Goal: Task Accomplishment & Management: Use online tool/utility

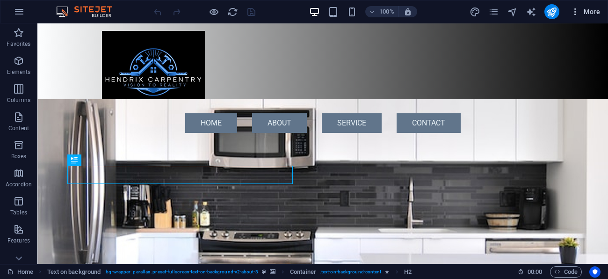
click at [587, 12] on span "More" at bounding box center [584, 11] width 29 height 9
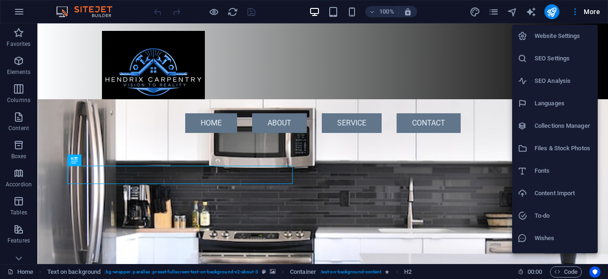
click at [554, 35] on h6 "Website Settings" at bounding box center [562, 35] width 57 height 11
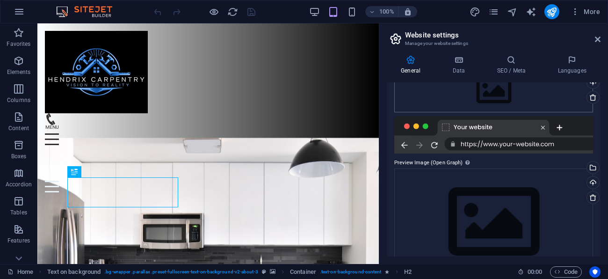
scroll to position [151, 0]
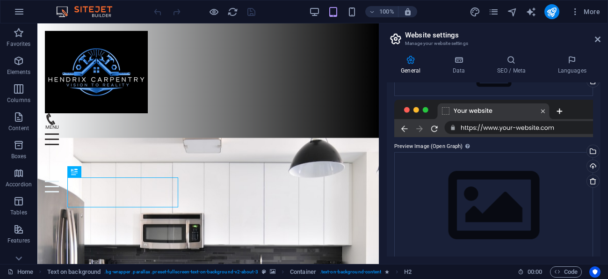
click at [563, 126] on div at bounding box center [493, 118] width 199 height 37
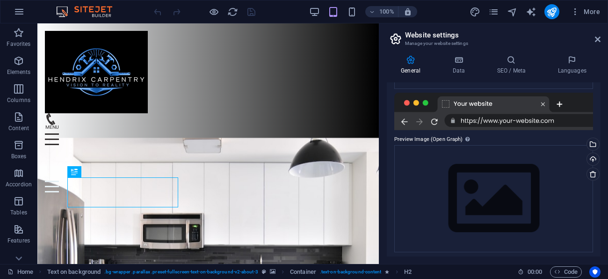
scroll to position [161, 0]
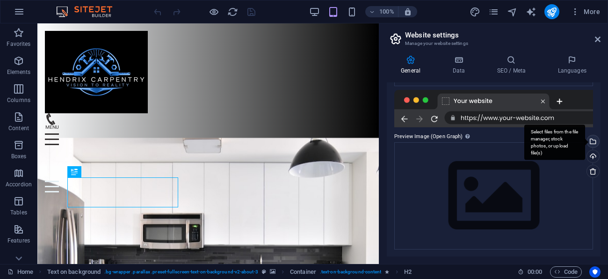
click at [592, 142] on div "Select files from the file manager, stock photos, or upload file(s)" at bounding box center [592, 142] width 14 height 14
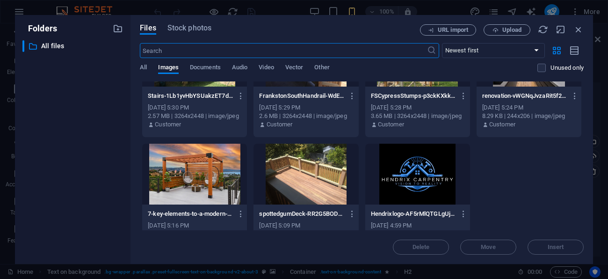
scroll to position [185, 0]
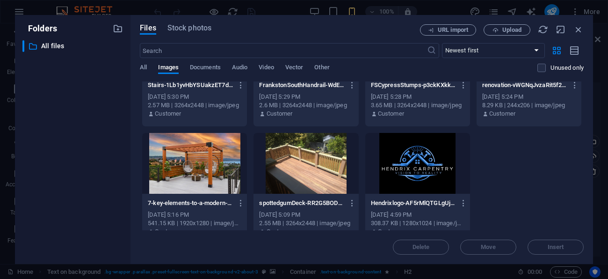
click at [409, 151] on div at bounding box center [417, 163] width 105 height 61
click at [411, 150] on div at bounding box center [417, 163] width 105 height 61
click at [413, 145] on div at bounding box center [417, 163] width 105 height 61
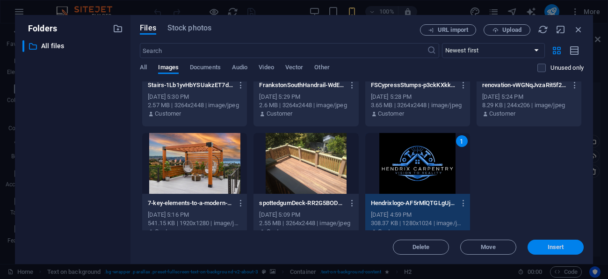
click at [555, 248] on span "Insert" at bounding box center [555, 247] width 16 height 6
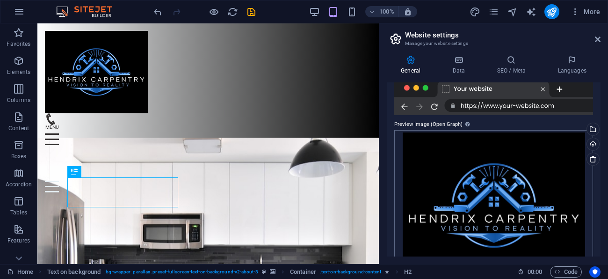
scroll to position [154, 0]
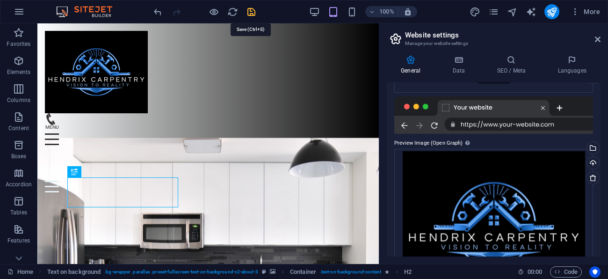
click at [256, 11] on icon "save" at bounding box center [251, 12] width 11 height 11
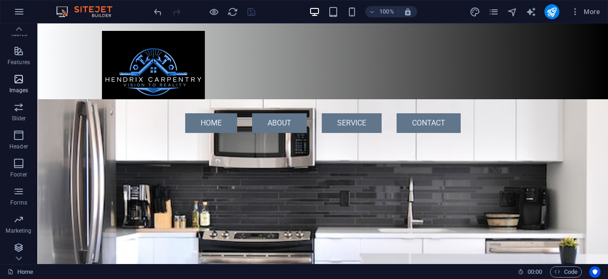
scroll to position [180, 0]
click at [18, 247] on icon "button" at bounding box center [18, 245] width 11 height 11
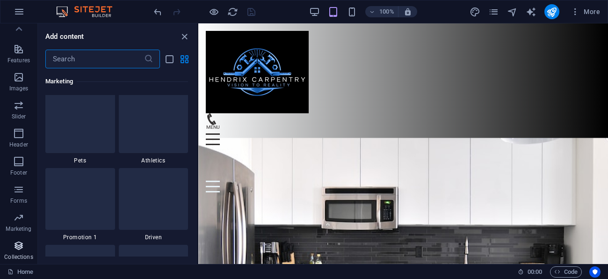
scroll to position [8553, 0]
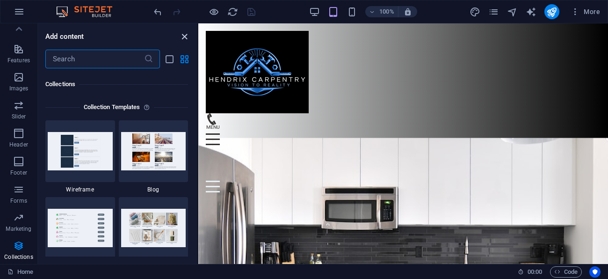
click at [182, 39] on icon "close panel" at bounding box center [184, 36] width 11 height 11
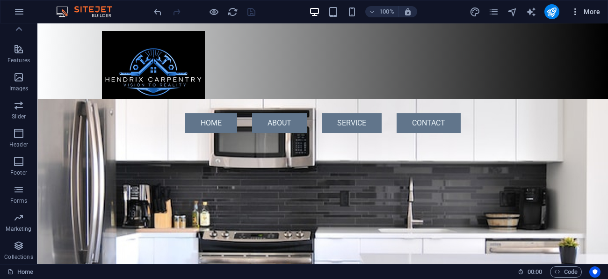
click at [575, 14] on icon "button" at bounding box center [574, 11] width 9 height 9
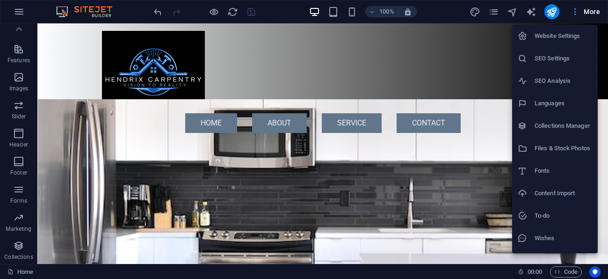
click at [575, 14] on div at bounding box center [304, 139] width 608 height 279
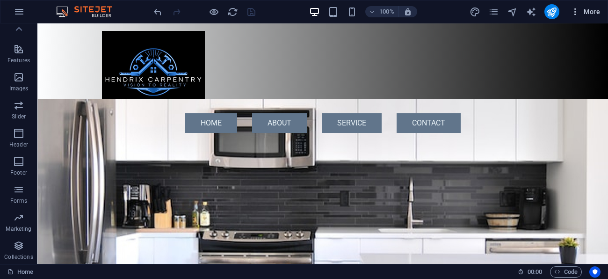
click at [591, 12] on span "More" at bounding box center [584, 11] width 29 height 9
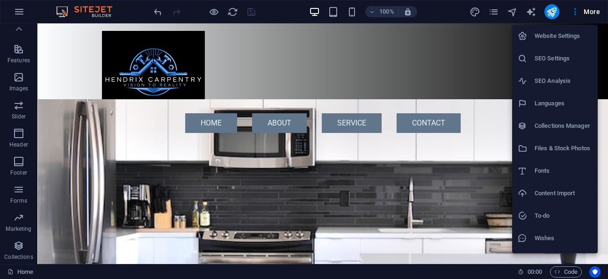
click at [558, 64] on li "SEO Settings" at bounding box center [555, 58] width 86 height 22
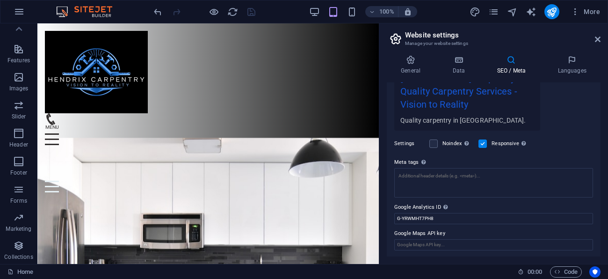
scroll to position [195, 0]
click at [554, 15] on icon "publish" at bounding box center [551, 12] width 11 height 11
